Goal: Information Seeking & Learning: Learn about a topic

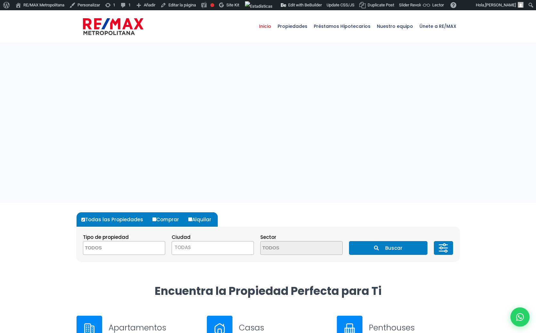
select select
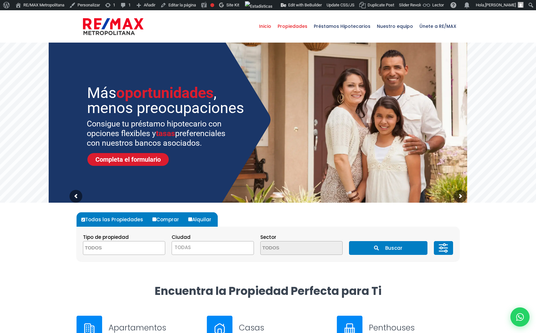
click at [296, 31] on span "Propiedades" at bounding box center [292, 26] width 36 height 19
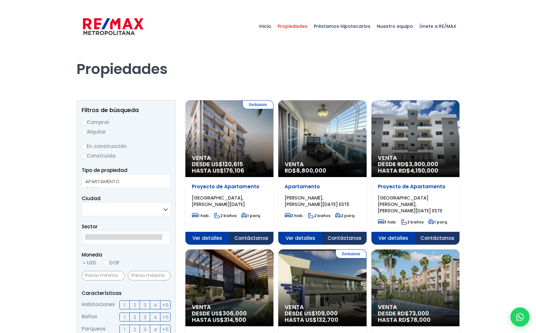
select select
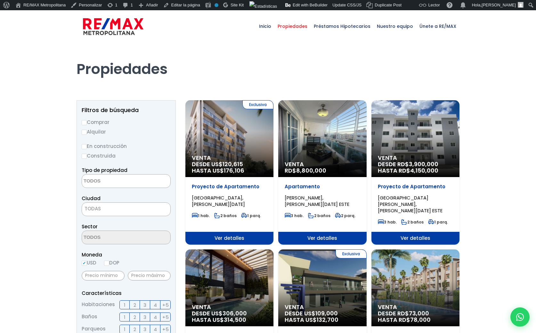
click at [231, 126] on div "Exclusiva Venta DESDE US$ 120,615 HASTA US$ 176,106" at bounding box center [229, 138] width 88 height 77
